Goal: Transaction & Acquisition: Purchase product/service

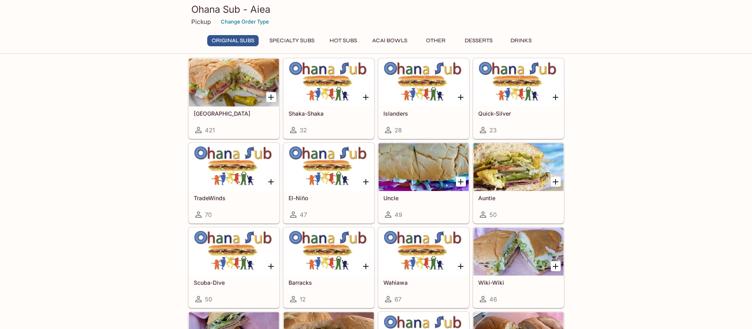
scroll to position [40, 0]
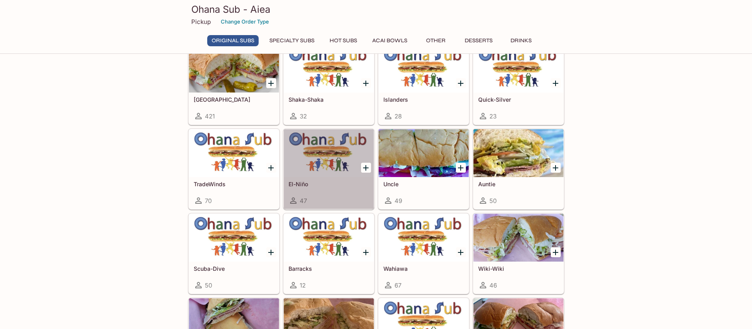
click at [329, 154] on div at bounding box center [329, 153] width 90 height 48
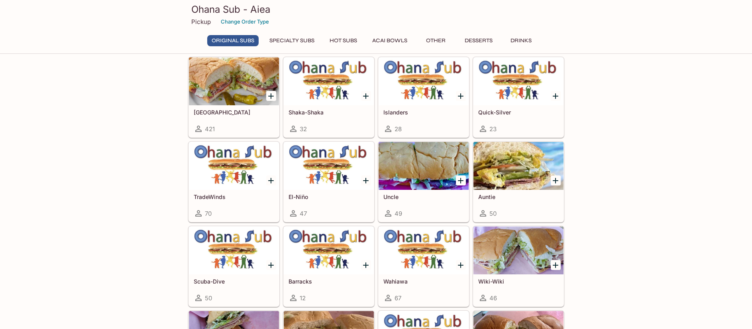
scroll to position [40, 0]
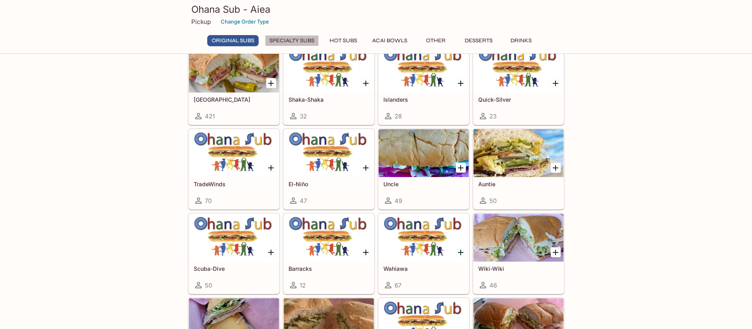
click at [297, 43] on button "Specialty Subs" at bounding box center [292, 40] width 54 height 11
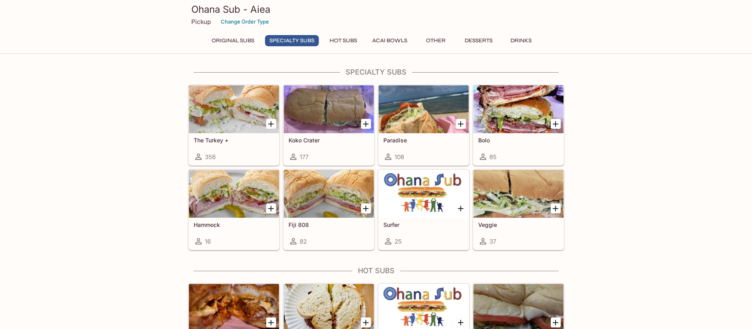
click at [333, 39] on button "Hot Subs" at bounding box center [343, 40] width 36 height 11
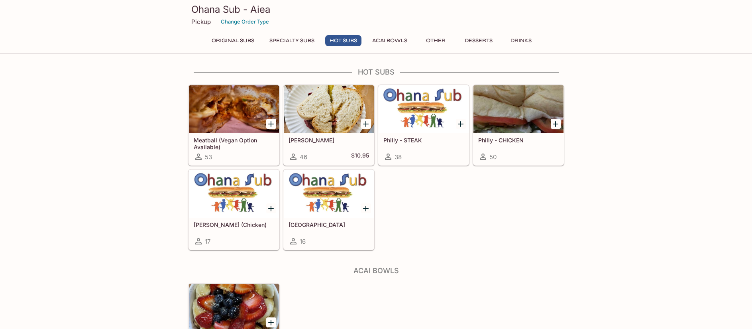
click at [235, 43] on button "Original Subs" at bounding box center [232, 40] width 51 height 11
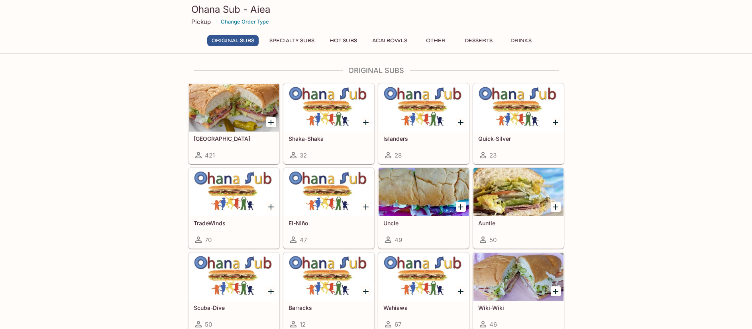
scroll to position [0, 0]
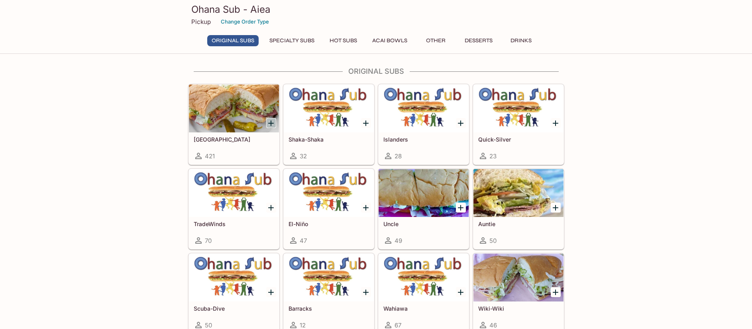
click at [270, 120] on icon "Add Italinano" at bounding box center [271, 123] width 10 height 10
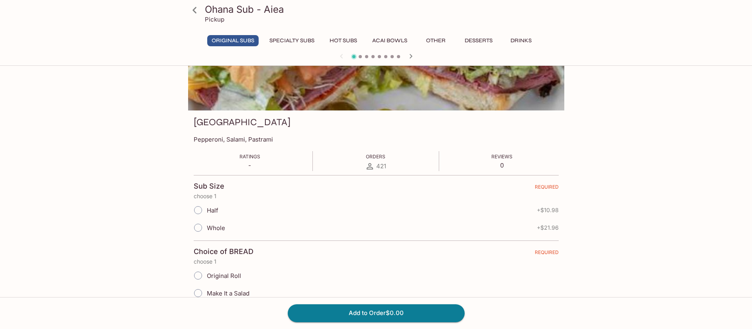
scroll to position [80, 0]
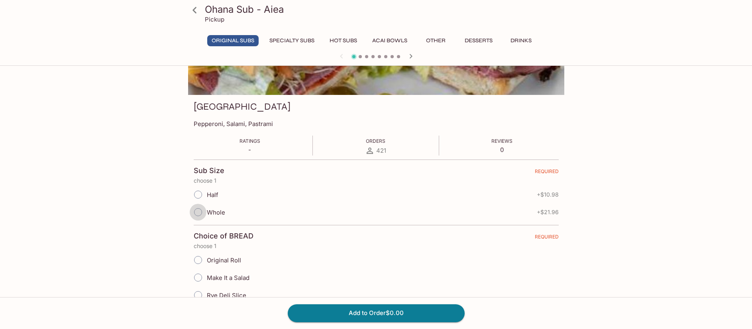
click at [198, 212] on input "Whole" at bounding box center [198, 212] width 17 height 17
radio input "true"
click at [199, 197] on input "Half" at bounding box center [198, 194] width 17 height 17
radio input "true"
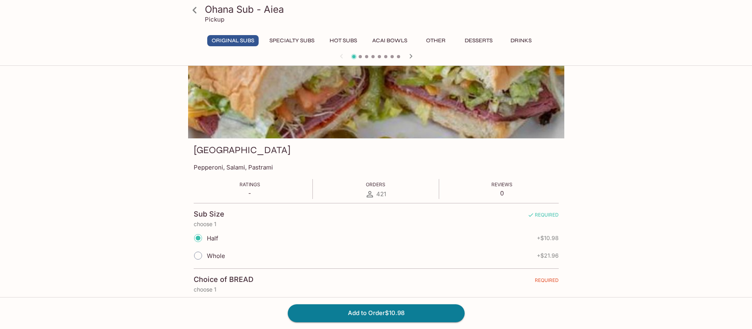
scroll to position [0, 0]
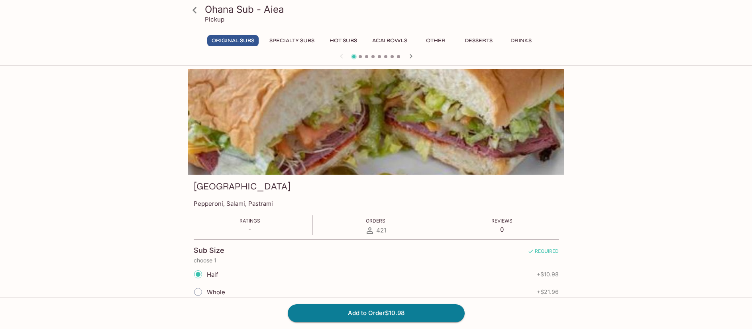
click at [198, 291] on input "Whole" at bounding box center [198, 291] width 17 height 17
radio input "true"
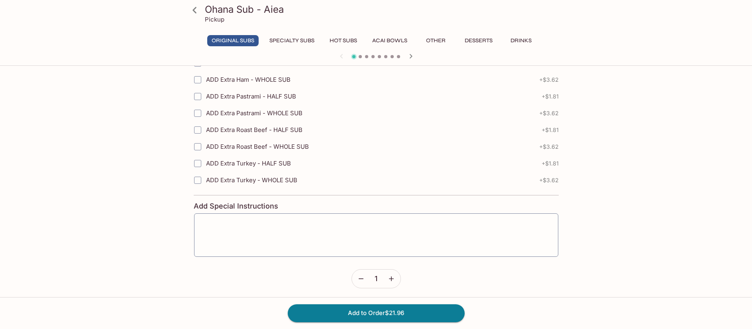
scroll to position [1249, 0]
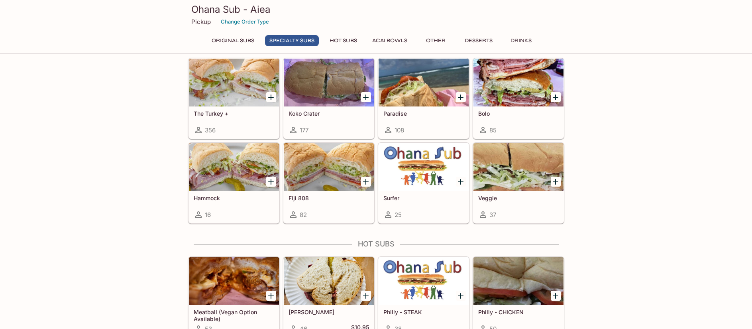
scroll to position [478, 0]
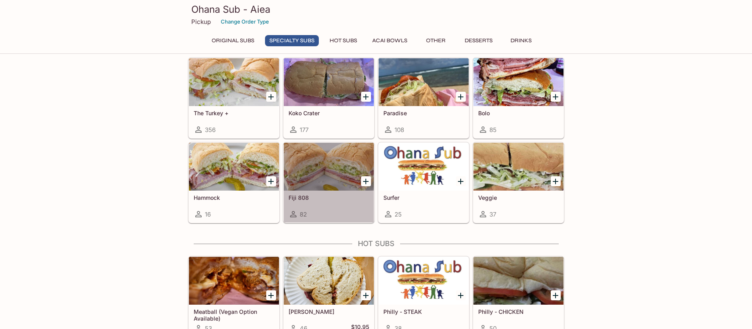
click at [309, 168] on div at bounding box center [329, 167] width 90 height 48
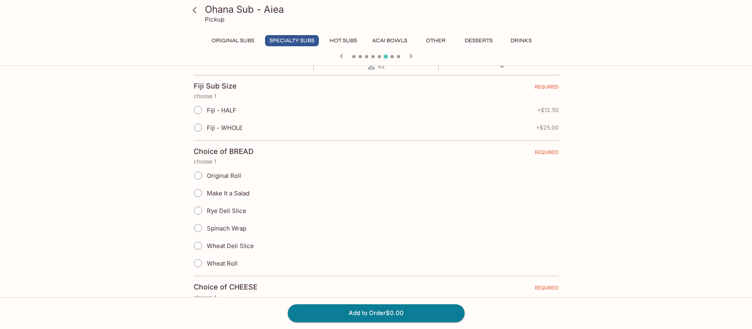
scroll to position [80, 0]
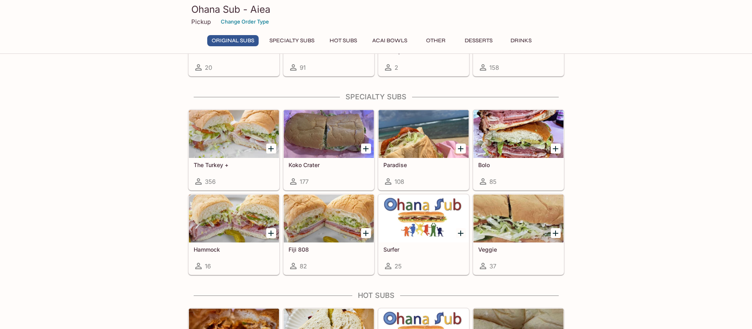
scroll to position [448, 0]
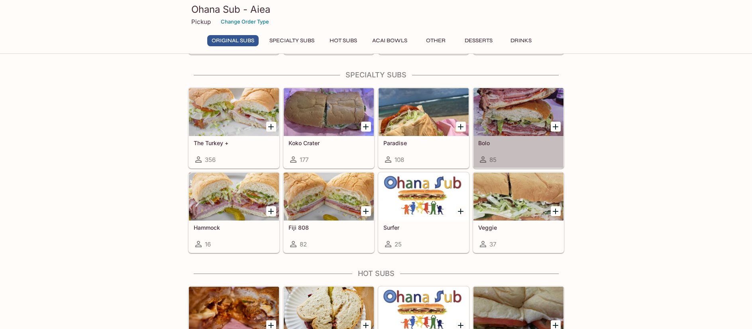
click at [503, 106] on div at bounding box center [518, 112] width 90 height 48
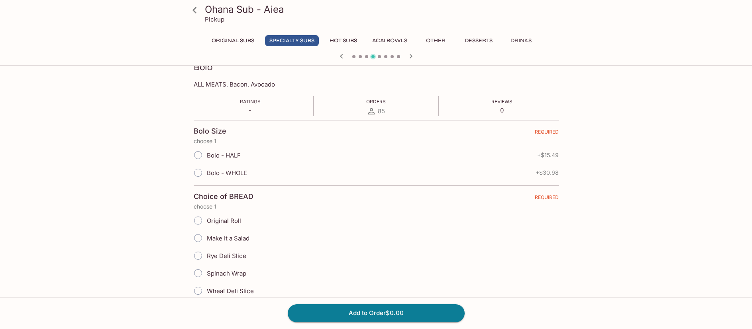
scroll to position [120, 0]
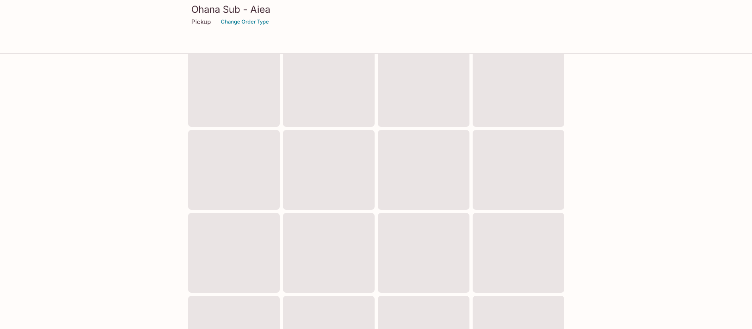
scroll to position [249, 0]
